Goal: Task Accomplishment & Management: Manage account settings

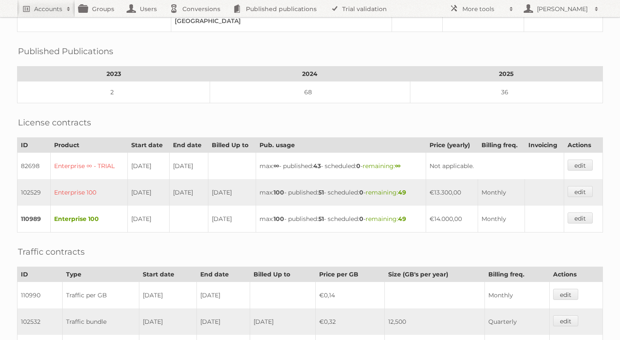
scroll to position [261, 0]
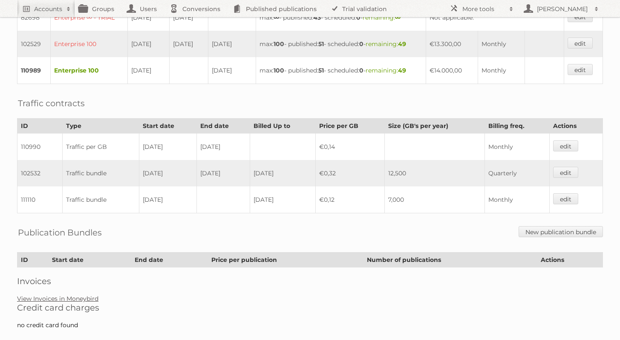
click at [84, 295] on link "View Invoices in Moneybird" at bounding box center [57, 299] width 81 height 8
click at [561, 193] on link "edit" at bounding box center [565, 198] width 25 height 11
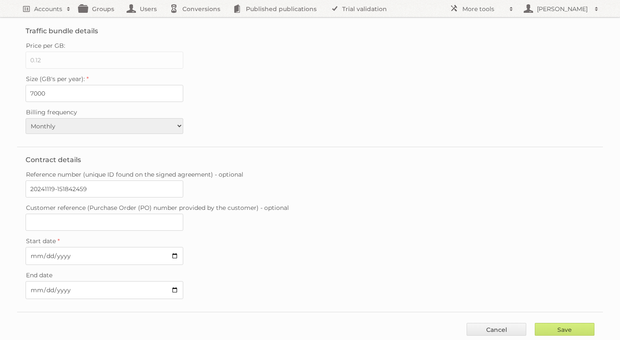
scroll to position [39, 0]
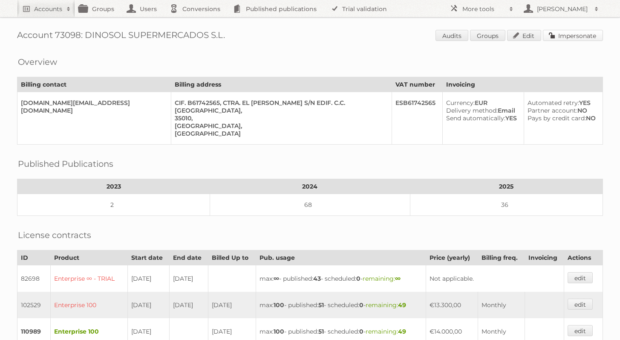
click at [596, 35] on link "Impersonate" at bounding box center [573, 35] width 60 height 11
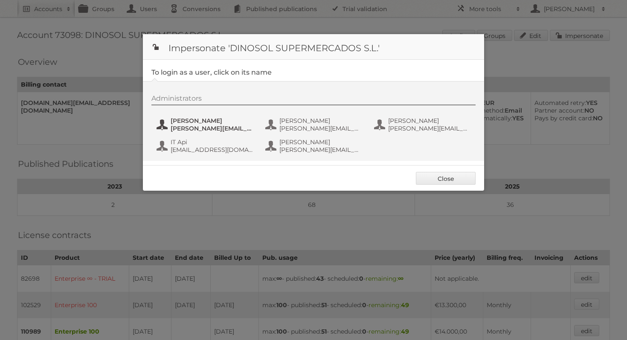
click at [215, 129] on span "andrea.gualdamez@grupodinosol.es" at bounding box center [211, 128] width 83 height 8
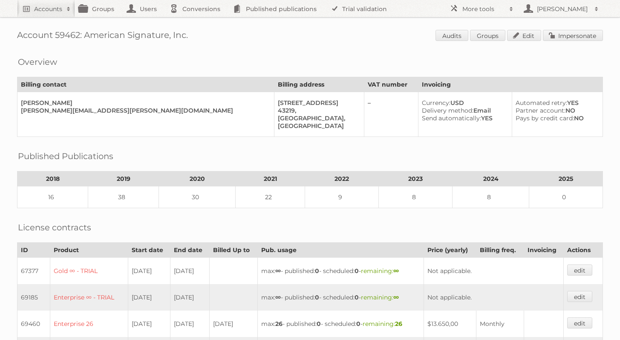
scroll to position [288, 0]
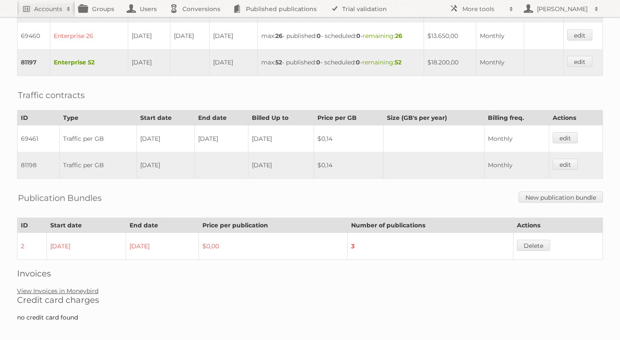
click at [86, 287] on link "View Invoices in Moneybird" at bounding box center [57, 291] width 81 height 8
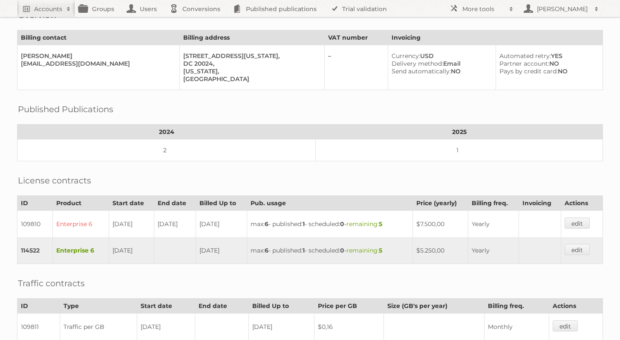
scroll to position [77, 0]
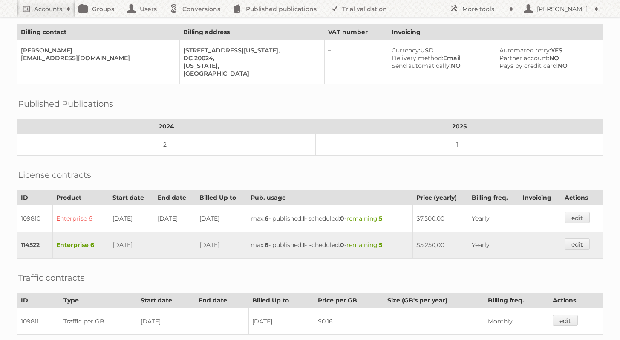
drag, startPoint x: 102, startPoint y: 240, endPoint x: 142, endPoint y: 237, distance: 40.6
click at [142, 237] on tr "114522 Enterprise 6 [DATE] [DATE] max: 6 - published: 1 - scheduled: 0 - remain…" at bounding box center [310, 244] width 586 height 27
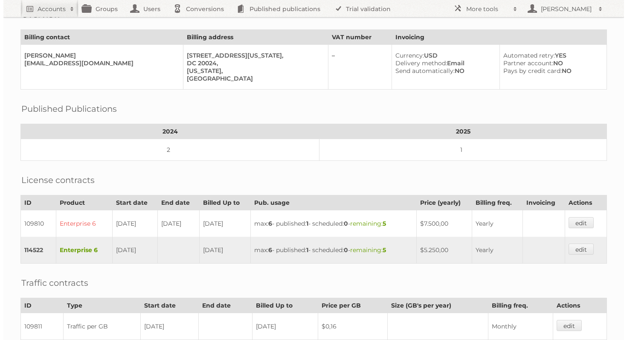
scroll to position [0, 0]
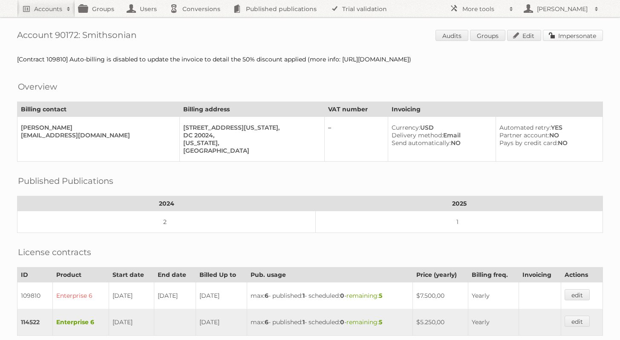
click at [565, 35] on link "Impersonate" at bounding box center [573, 35] width 60 height 11
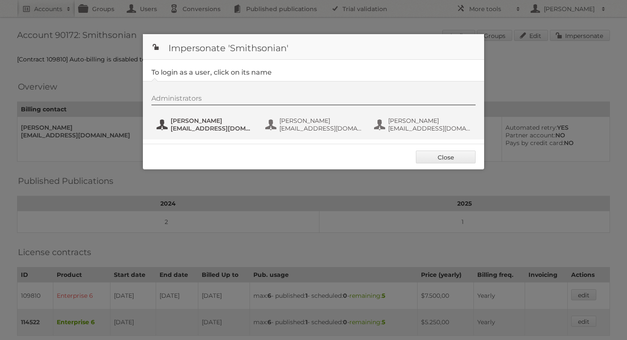
click at [208, 128] on span "[EMAIL_ADDRESS][DOMAIN_NAME]" at bounding box center [211, 128] width 83 height 8
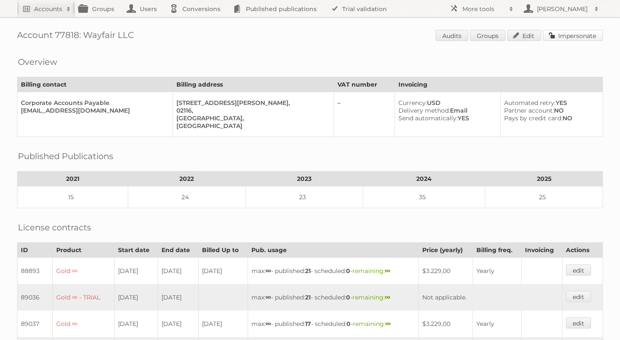
click at [567, 38] on link "Impersonate" at bounding box center [573, 35] width 60 height 11
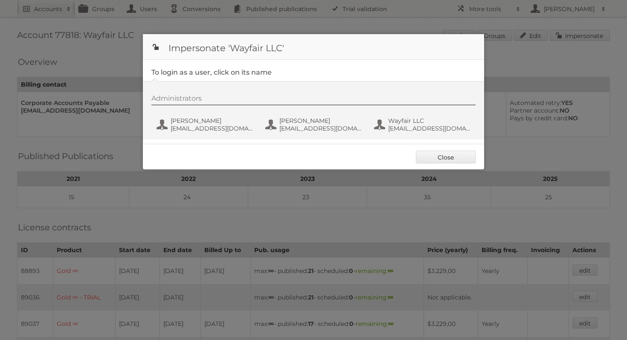
click at [214, 114] on div "Administrators Ann-Marie Tang atang1@wayfair.com Emma Woloshen ewoloshen@wayfai…" at bounding box center [317, 114] width 332 height 41
click at [211, 116] on button "Ann-Marie Tang atang1@wayfair.com" at bounding box center [206, 124] width 100 height 17
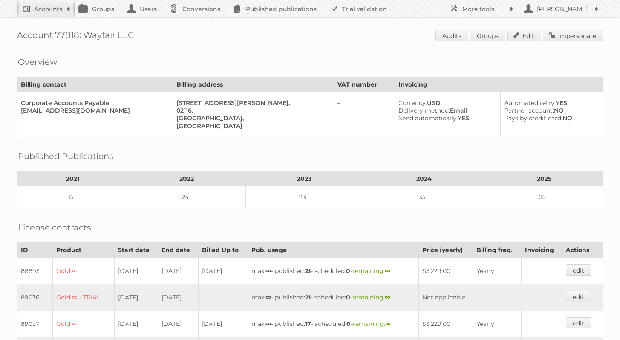
click at [54, 13] on h2 "Accounts" at bounding box center [48, 9] width 28 height 9
type input"] "smisthsonian"
click at [196, 22] on input "Search" at bounding box center [202, 28] width 13 height 13
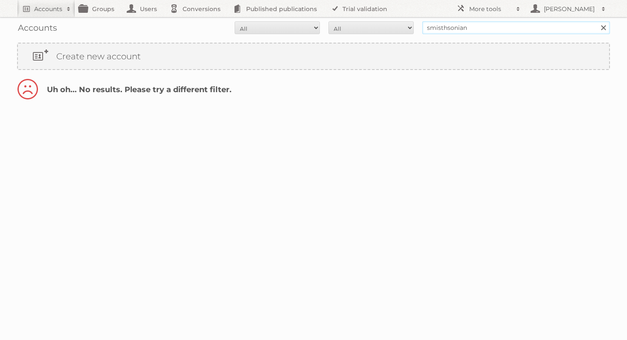
drag, startPoint x: 442, startPoint y: 28, endPoint x: 463, endPoint y: 29, distance: 21.8
click at [442, 28] on input "smisthsonian" at bounding box center [516, 27] width 188 height 13
type input "smithsonian"
click at [596, 21] on input "Search" at bounding box center [602, 27] width 13 height 13
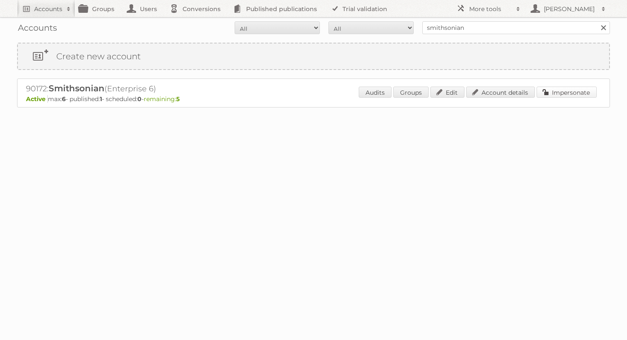
click at [546, 91] on link "Impersonate" at bounding box center [566, 92] width 60 height 11
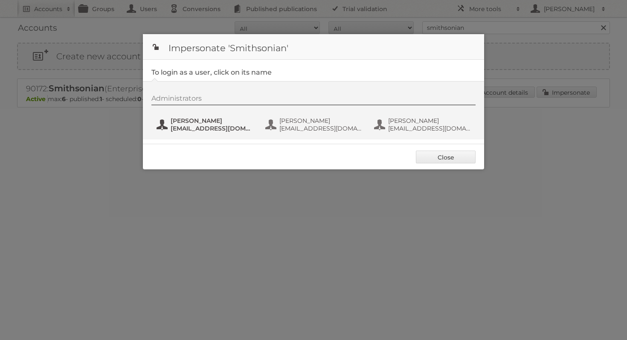
click at [179, 121] on span "Amy Bulson" at bounding box center [211, 121] width 83 height 8
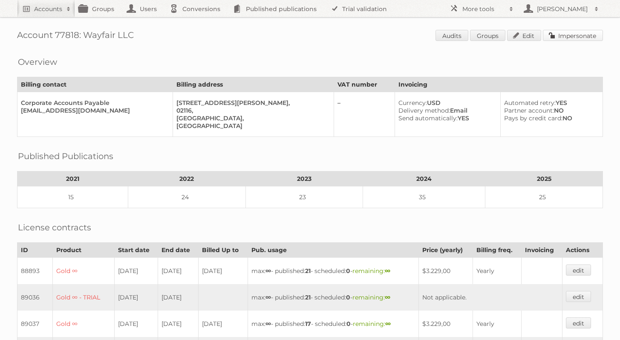
click at [596, 39] on link "Impersonate" at bounding box center [573, 35] width 60 height 11
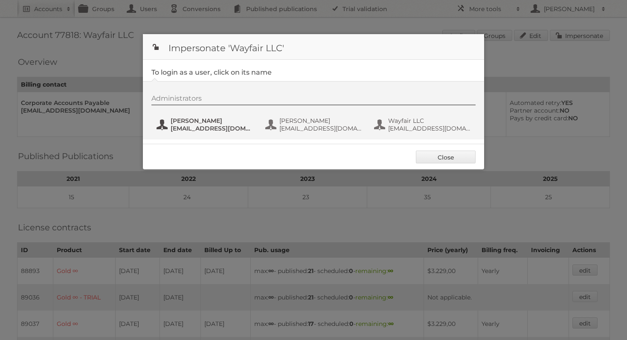
click at [211, 120] on span "[PERSON_NAME]" at bounding box center [211, 121] width 83 height 8
